Goal: Book appointment/travel/reservation

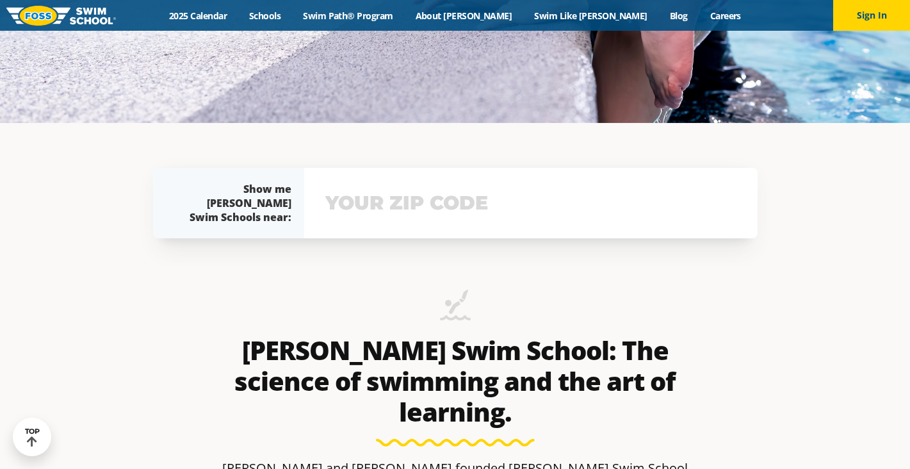
scroll to position [349, 0]
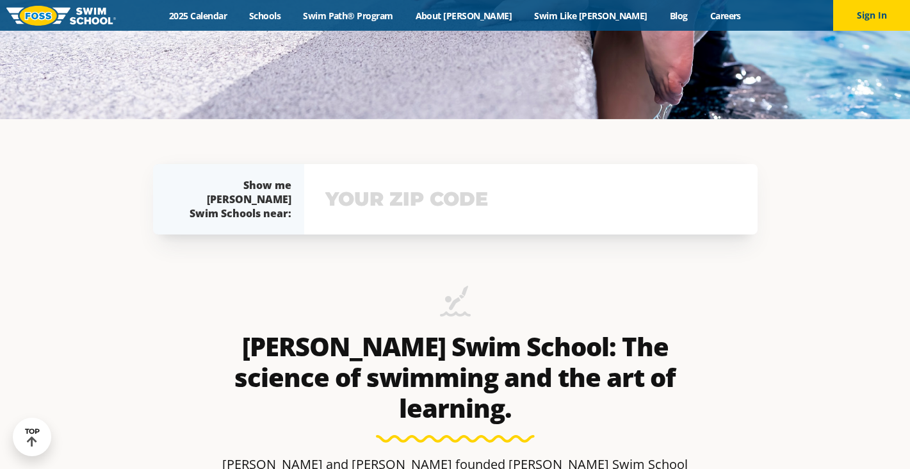
click at [353, 194] on input "text" at bounding box center [530, 199] width 417 height 37
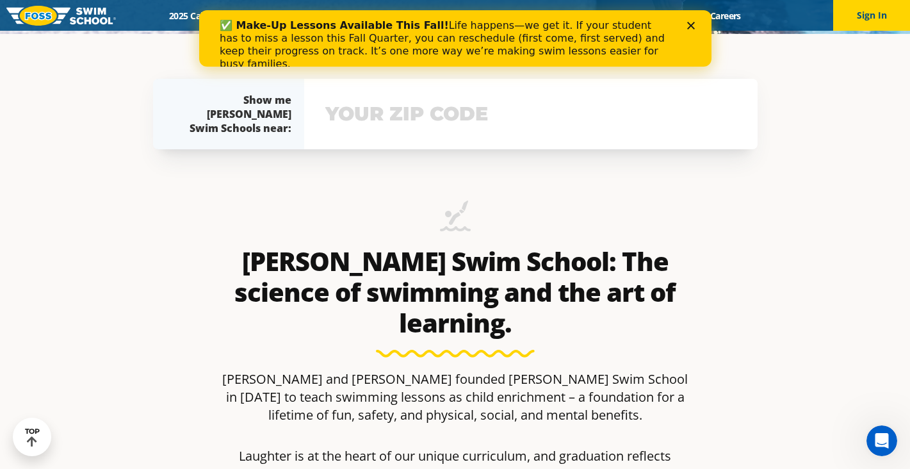
scroll to position [449, 0]
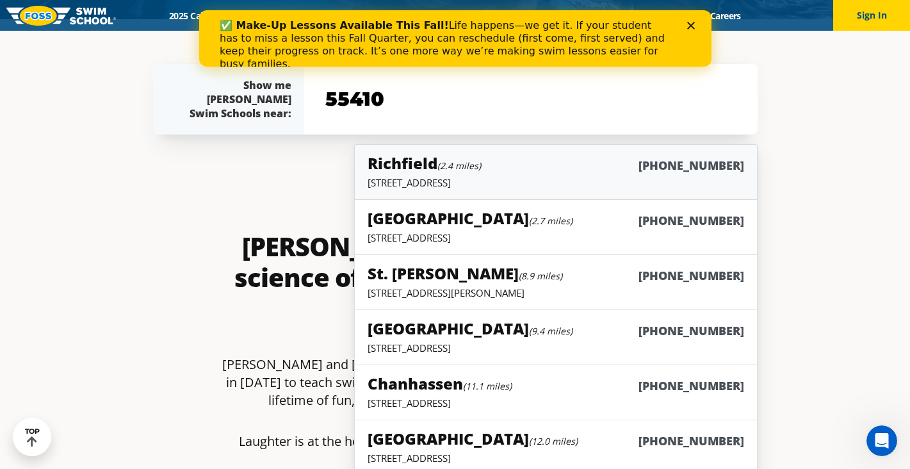
type input "55410"
click at [444, 177] on p "2902 W 66th Street, Richfield, MN 55423" at bounding box center [555, 182] width 376 height 13
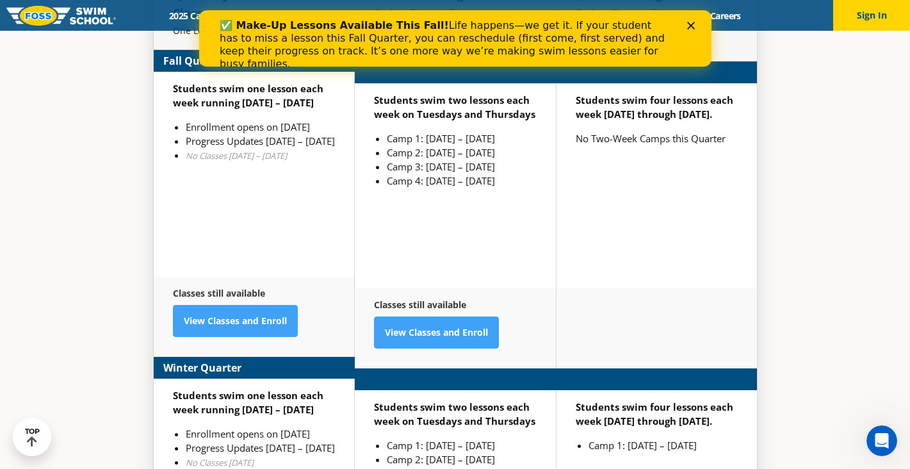
scroll to position [3021, 0]
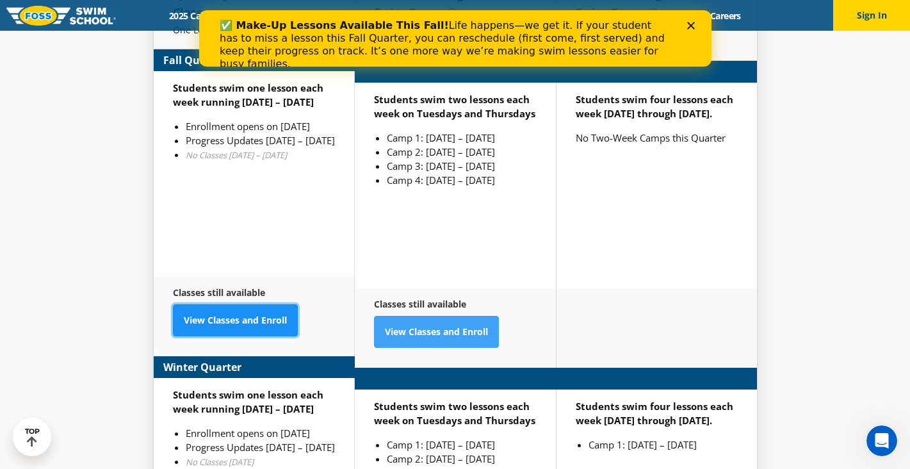
click at [231, 304] on link "View Classes and Enroll" at bounding box center [235, 320] width 125 height 32
